Goal: Find specific page/section: Find specific page/section

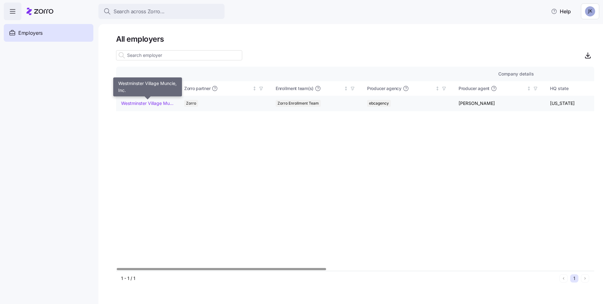
click at [160, 101] on link "Westminster Village Muncie, Inc." at bounding box center [147, 103] width 53 height 6
